Goal: Information Seeking & Learning: Learn about a topic

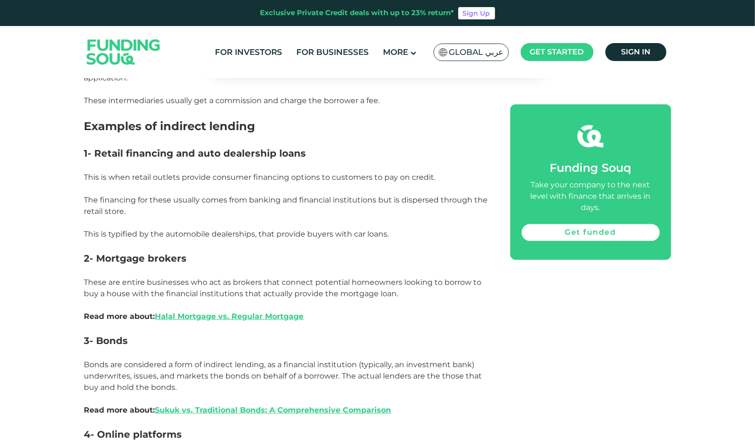
scroll to position [1295, 0]
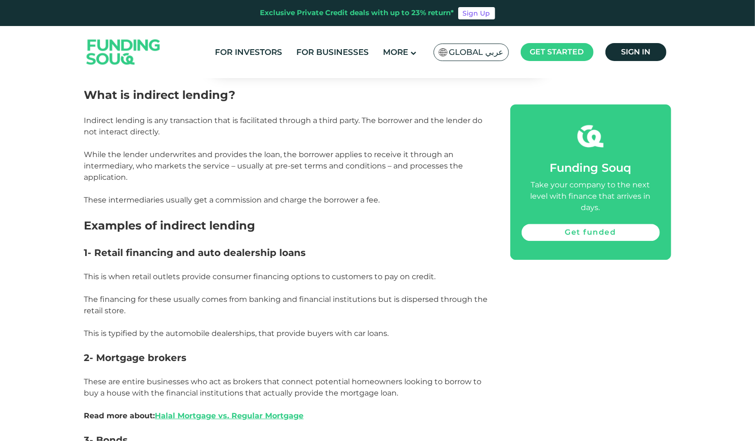
click at [372, 243] on p at bounding box center [286, 239] width 405 height 11
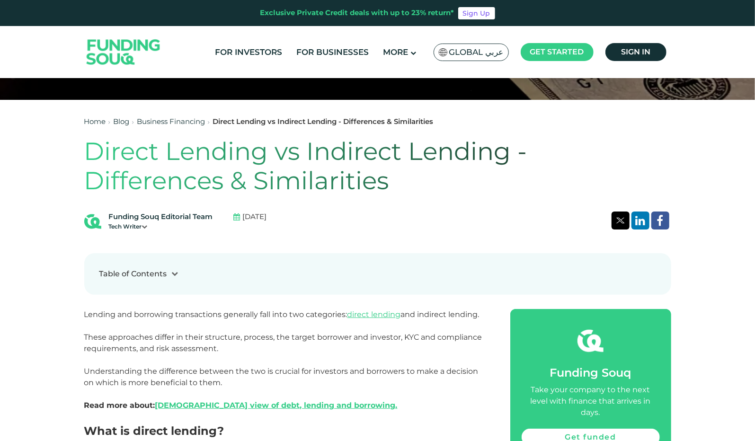
scroll to position [309, 0]
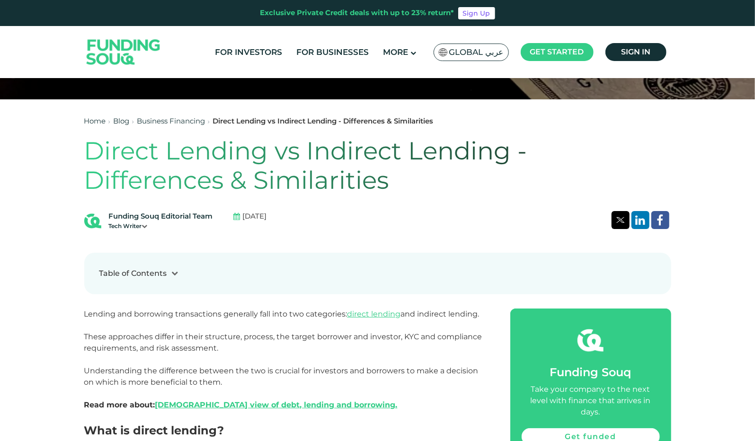
click at [147, 222] on div "Tech Writer" at bounding box center [161, 226] width 104 height 9
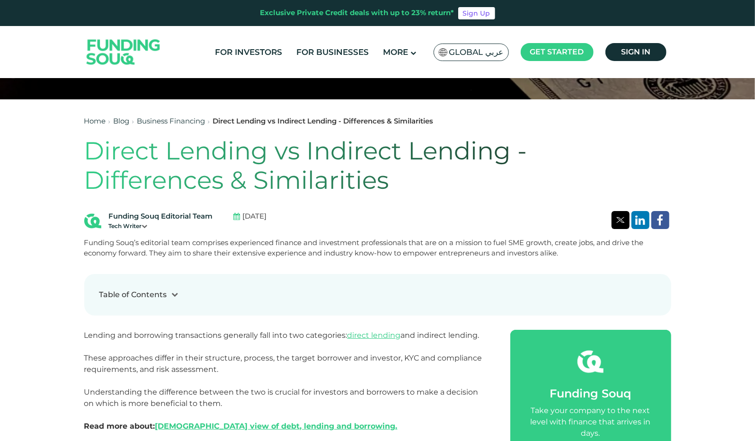
click at [147, 222] on div "Tech Writer" at bounding box center [161, 226] width 104 height 9
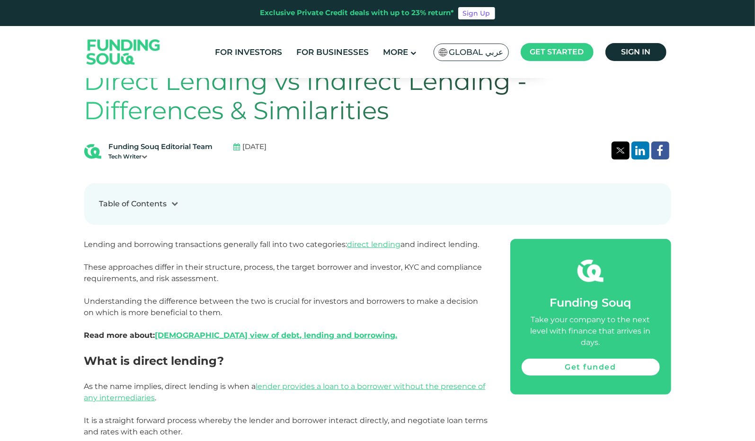
scroll to position [377, 0]
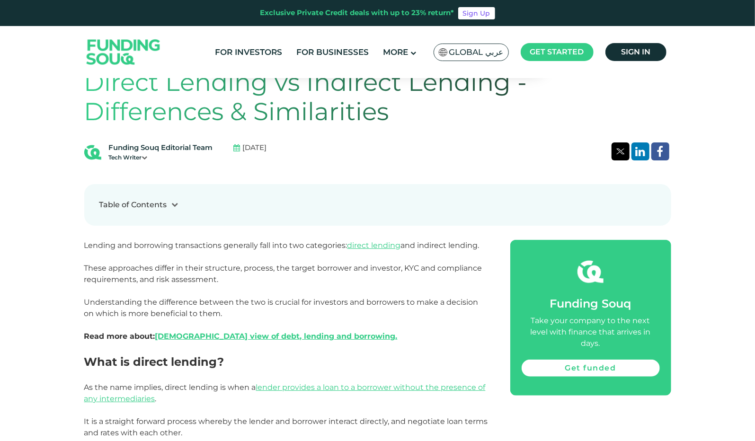
click at [165, 212] on div "Table of Contents 1 What is direct lending? 2 Examples of direct lending 2.1 Pe…" at bounding box center [377, 205] width 587 height 42
click at [172, 205] on icon at bounding box center [175, 204] width 7 height 7
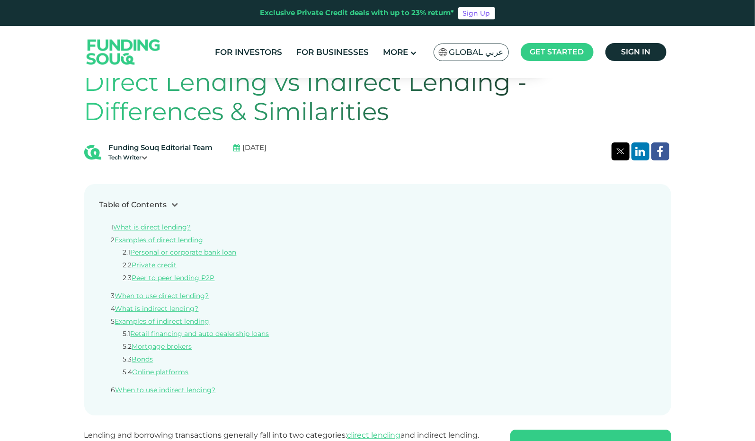
click at [172, 205] on icon at bounding box center [175, 204] width 7 height 7
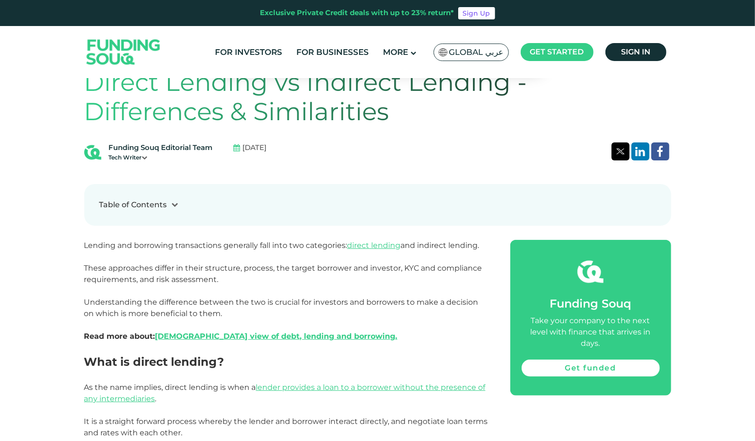
click at [145, 160] on icon at bounding box center [145, 158] width 6 height 6
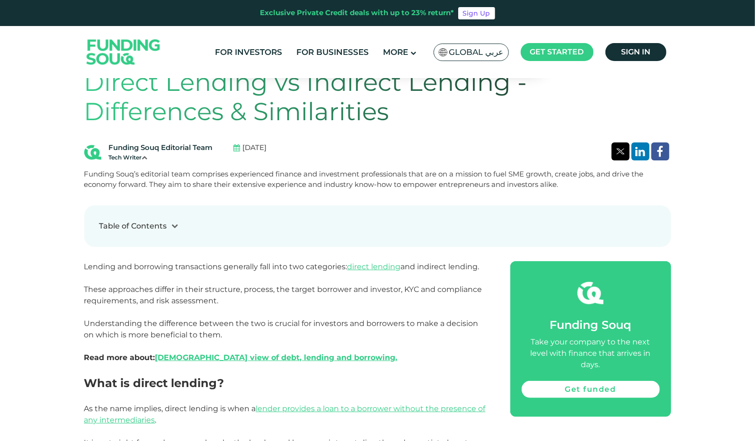
click at [145, 160] on icon at bounding box center [145, 158] width 6 height 6
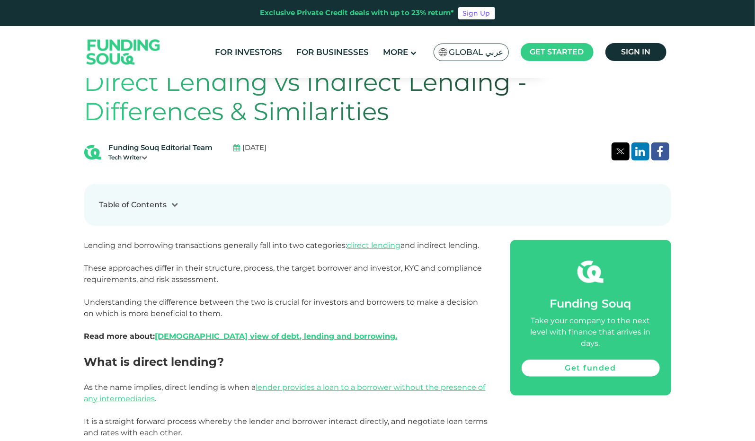
click at [142, 153] on div "Tech Writer" at bounding box center [161, 157] width 104 height 9
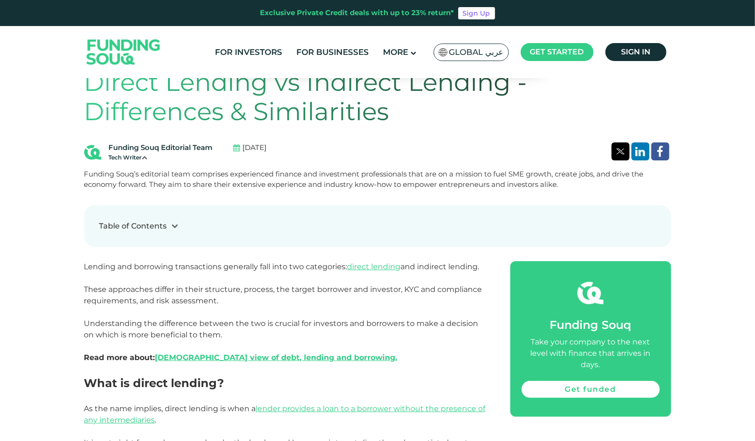
click at [142, 153] on div "Tech Writer" at bounding box center [161, 157] width 104 height 9
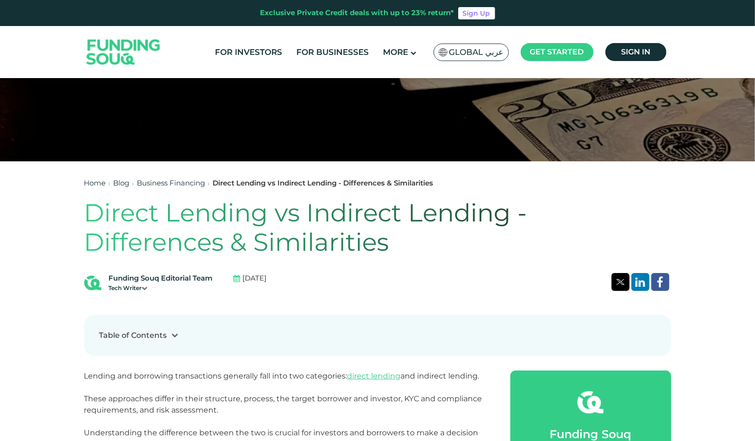
scroll to position [247, 0]
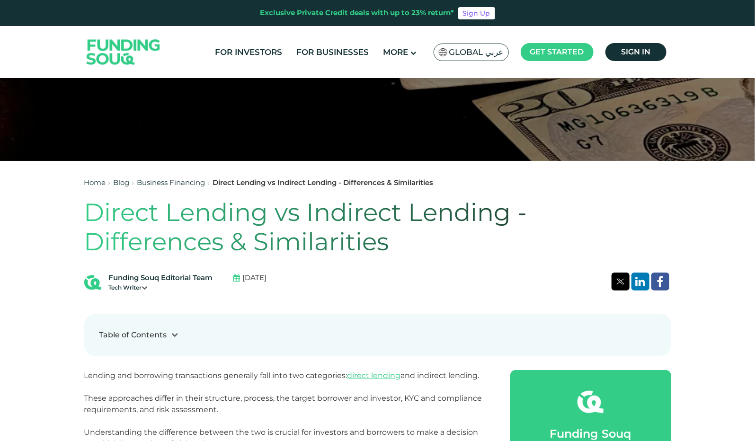
click at [120, 54] on img at bounding box center [123, 52] width 93 height 48
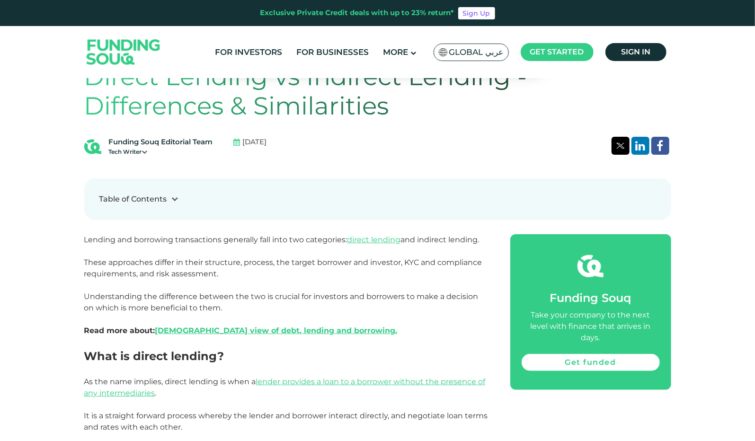
scroll to position [383, 0]
